Goal: Task Accomplishment & Management: Use online tool/utility

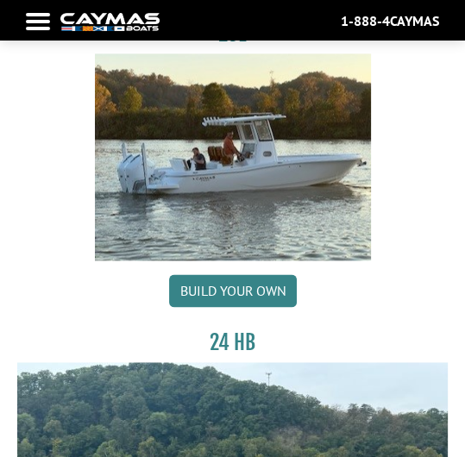
scroll to position [1232, 0]
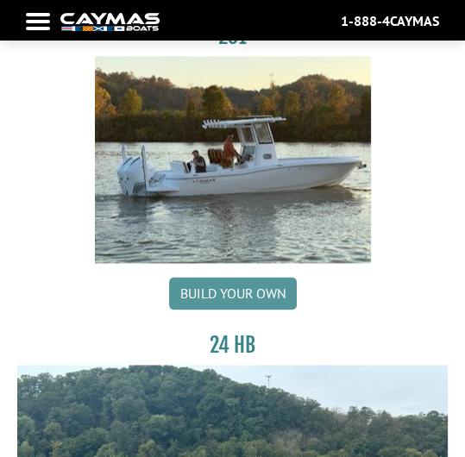
click at [236, 290] on link "Build your own" at bounding box center [233, 293] width 128 height 33
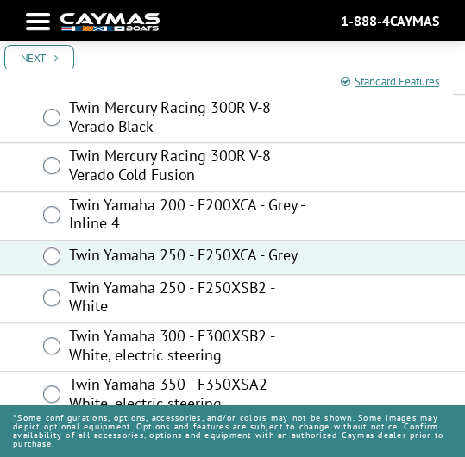
scroll to position [536, 0]
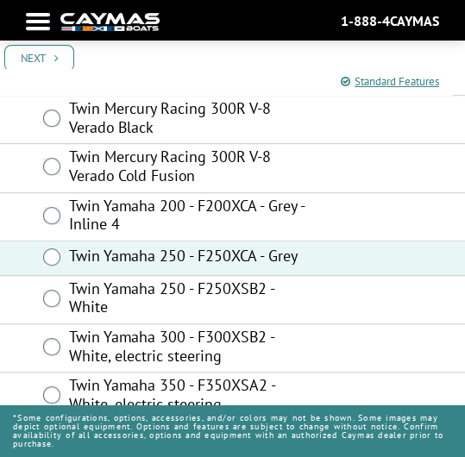
drag, startPoint x: 25, startPoint y: 48, endPoint x: 34, endPoint y: 59, distance: 13.5
click at [26, 49] on link "Next" at bounding box center [39, 58] width 70 height 27
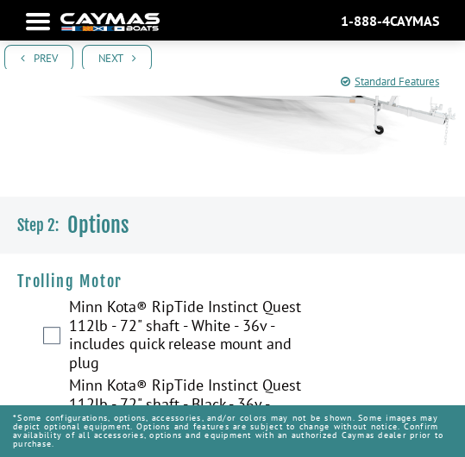
scroll to position [394, 0]
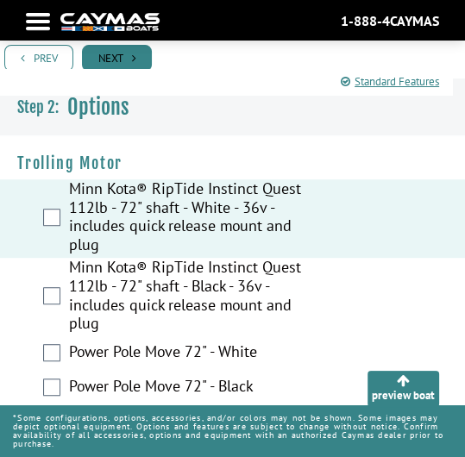
click at [115, 53] on link "Next" at bounding box center [117, 58] width 70 height 27
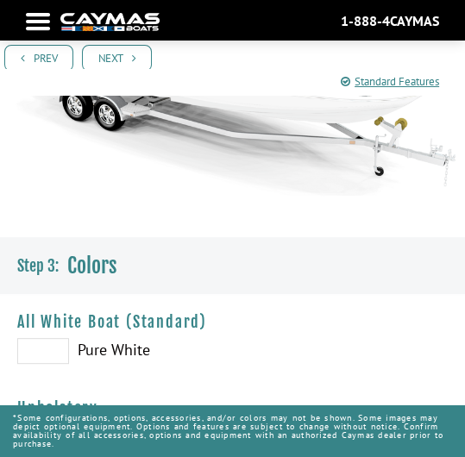
scroll to position [246, 0]
